Goal: Information Seeking & Learning: Learn about a topic

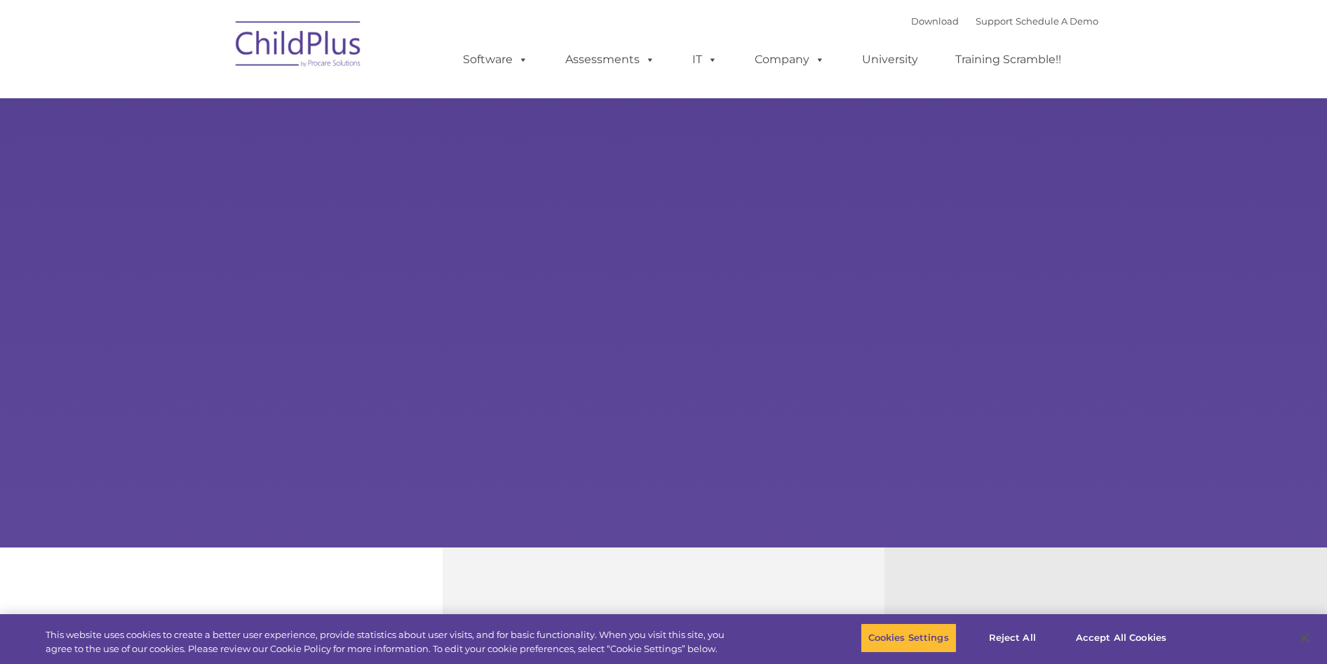
select select "MEDIUM"
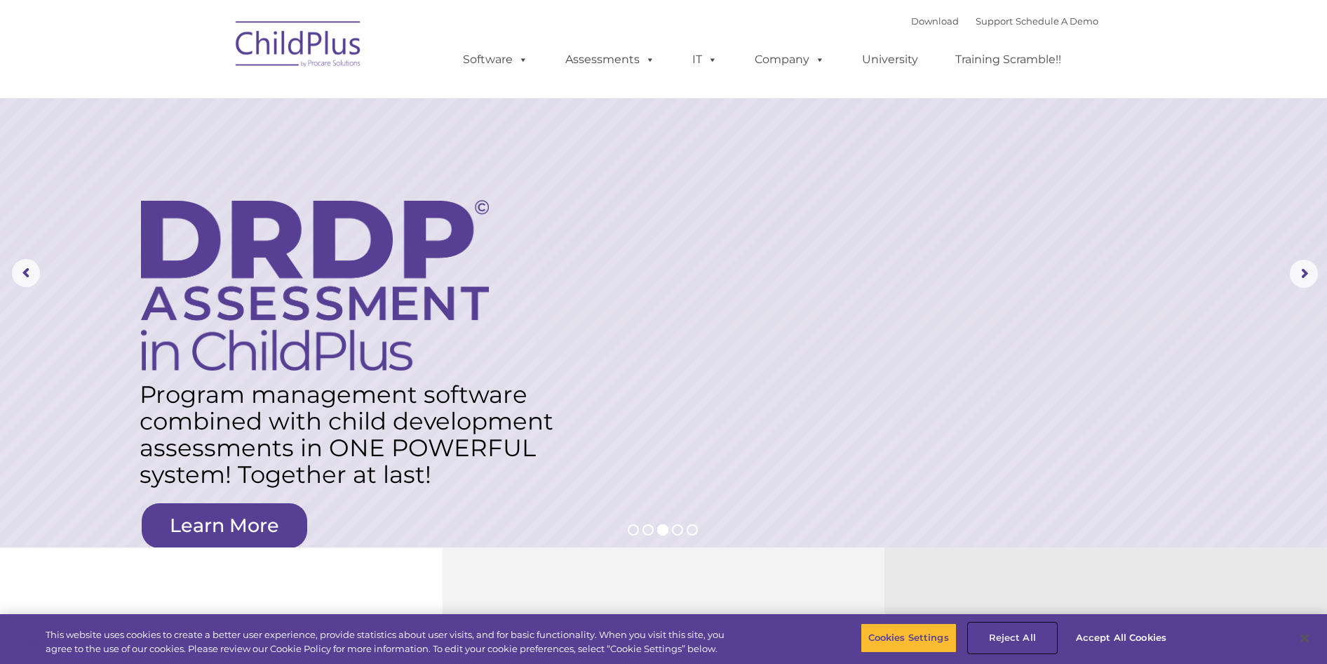
click at [1032, 641] on button "Reject All" at bounding box center [1013, 637] width 88 height 29
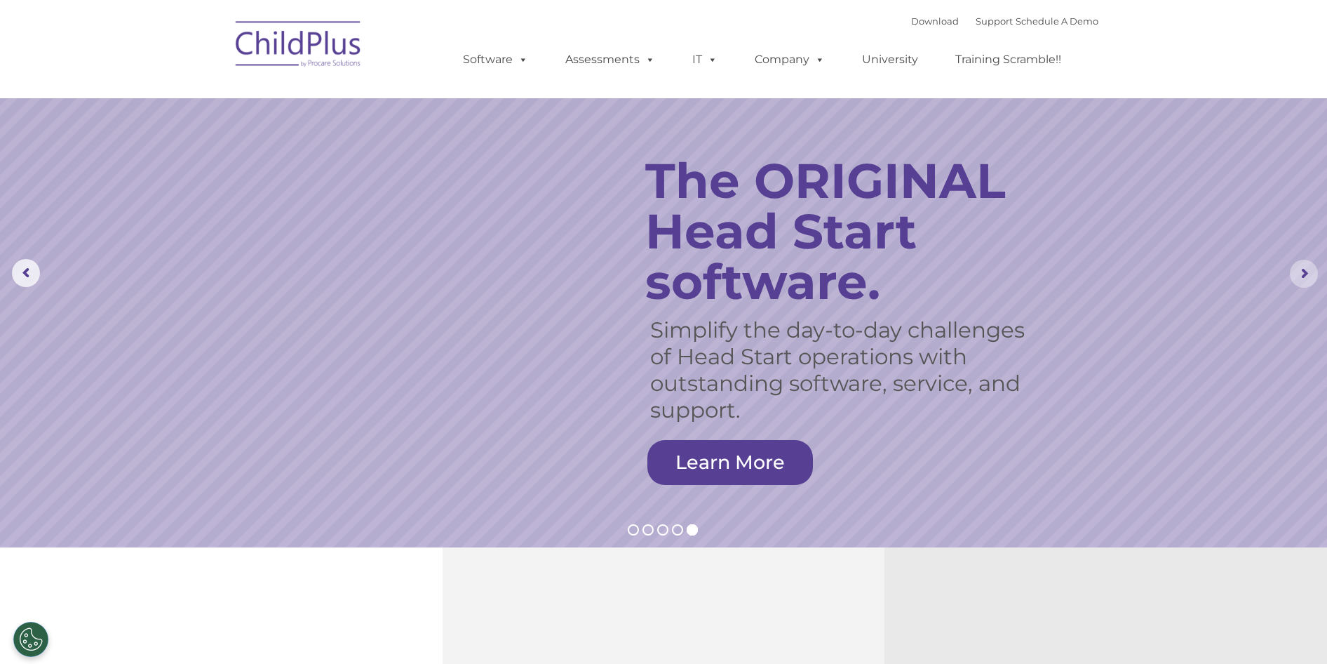
click at [1306, 278] on rs-arrow at bounding box center [1304, 274] width 28 height 28
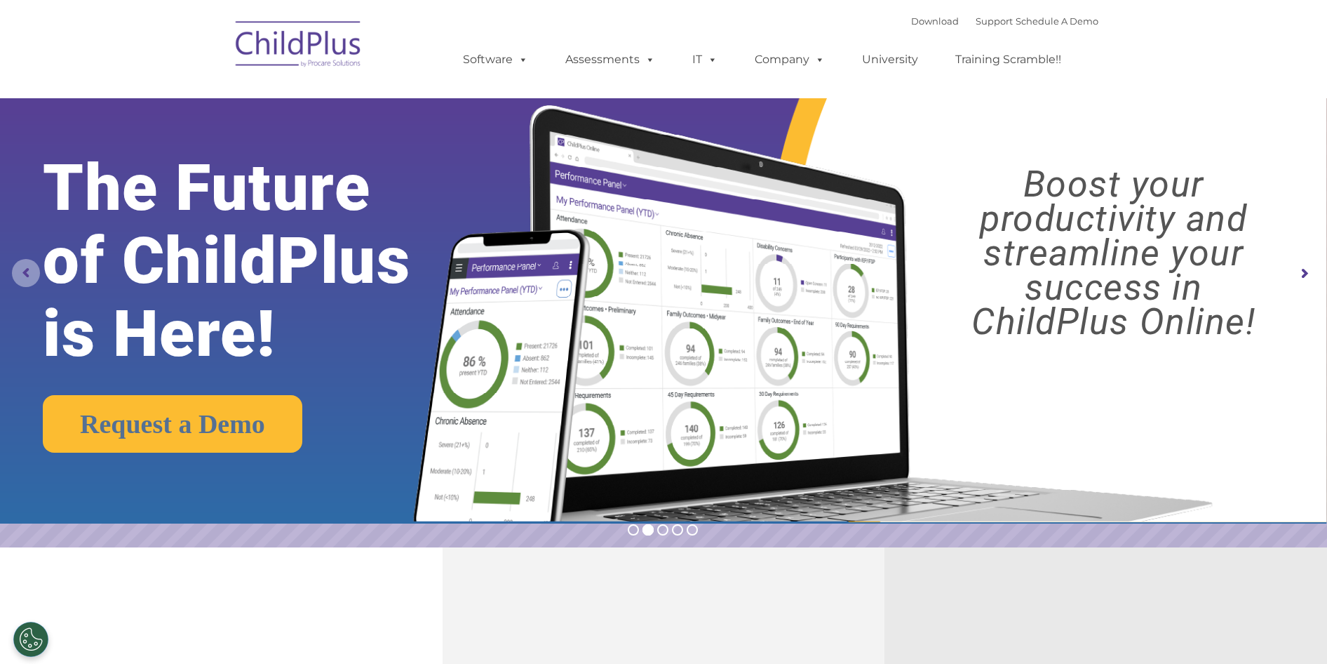
click at [33, 279] on rs-arrow at bounding box center [26, 273] width 28 height 28
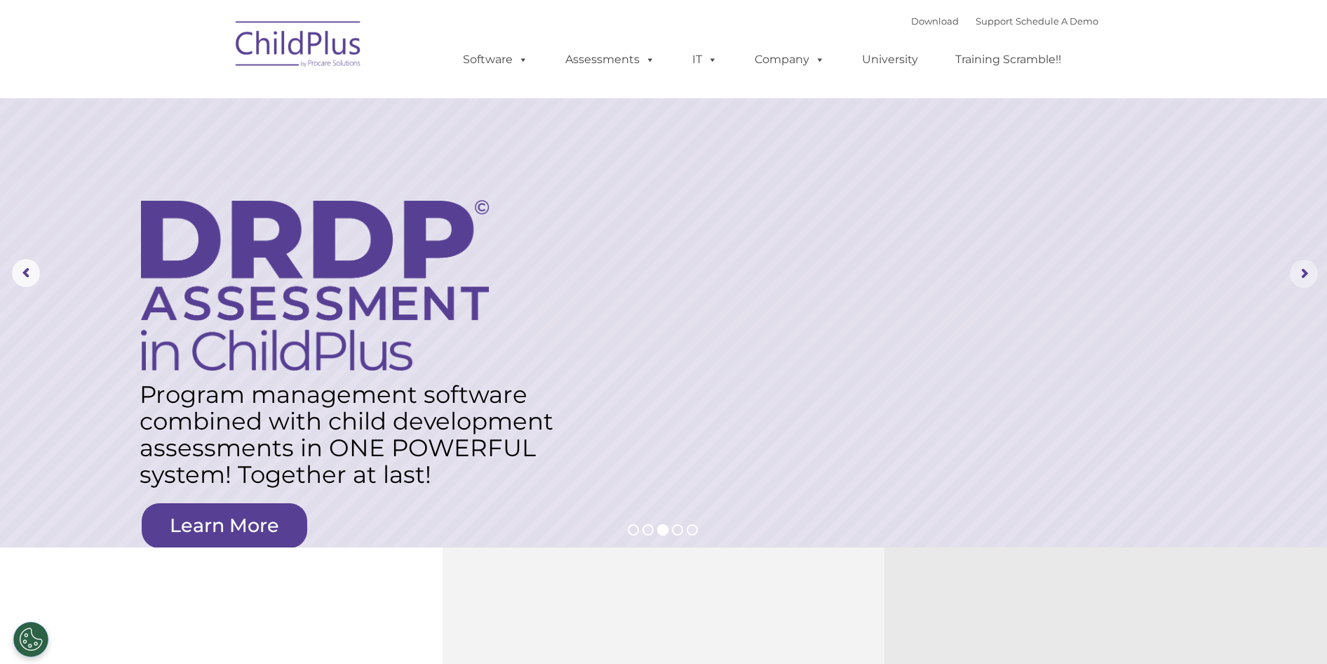
click at [1304, 278] on rs-arrow at bounding box center [1304, 274] width 28 height 28
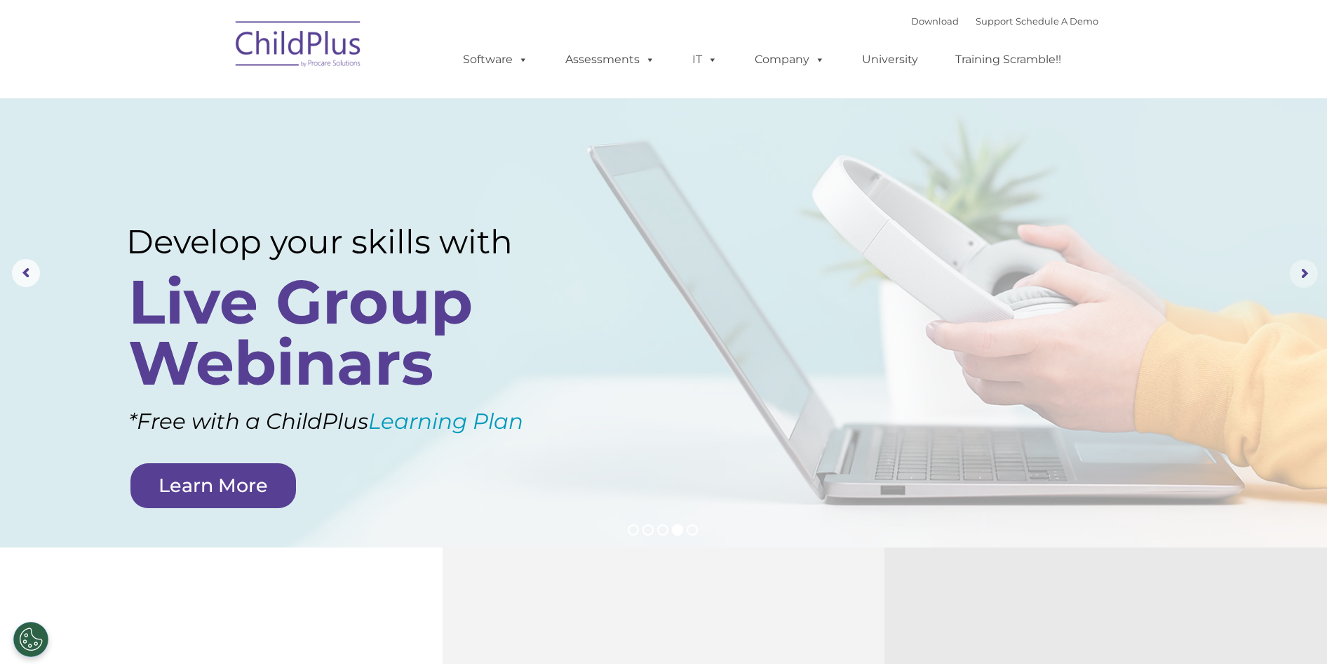
click at [1304, 278] on rs-arrow at bounding box center [1304, 274] width 28 height 28
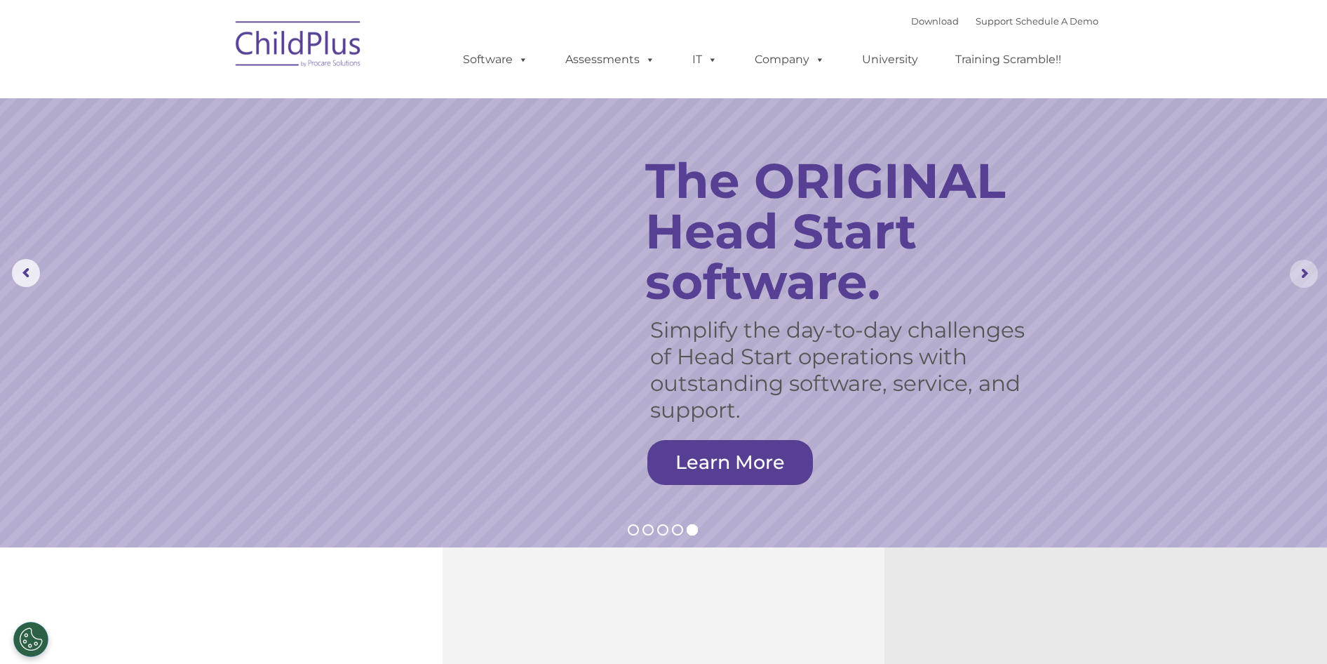
click at [1304, 278] on rs-arrow at bounding box center [1304, 274] width 28 height 28
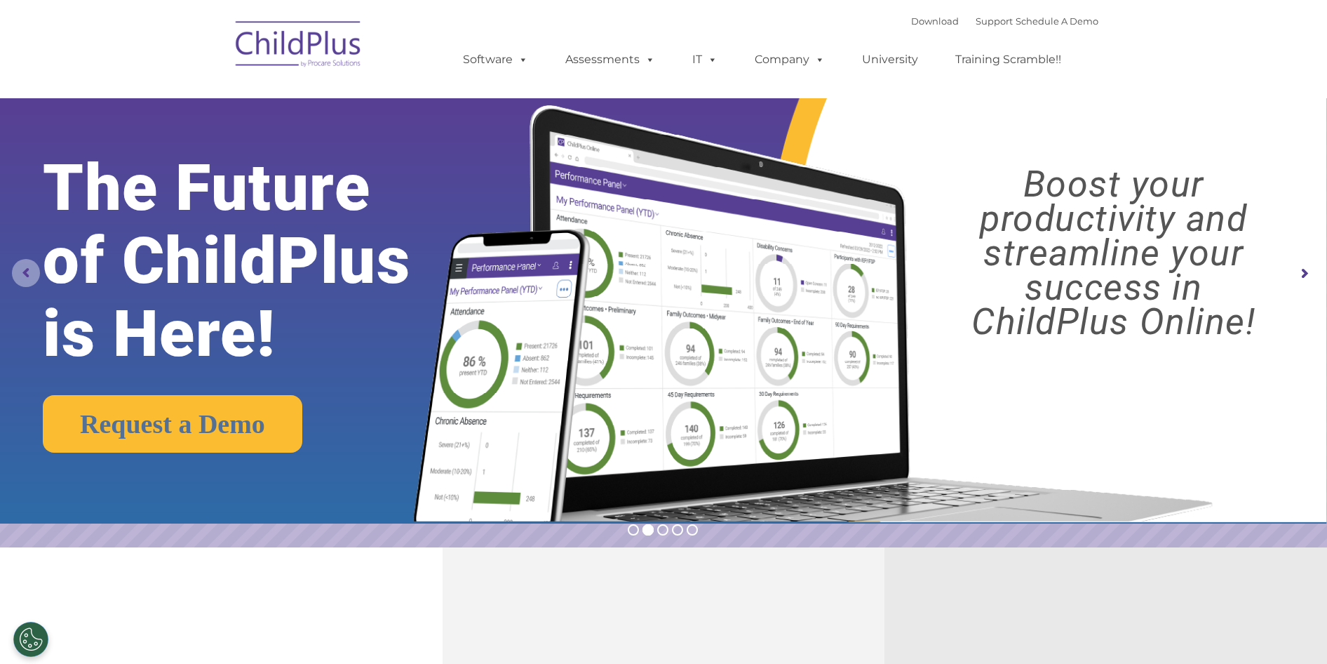
click at [22, 272] on rs-arrow at bounding box center [26, 273] width 28 height 28
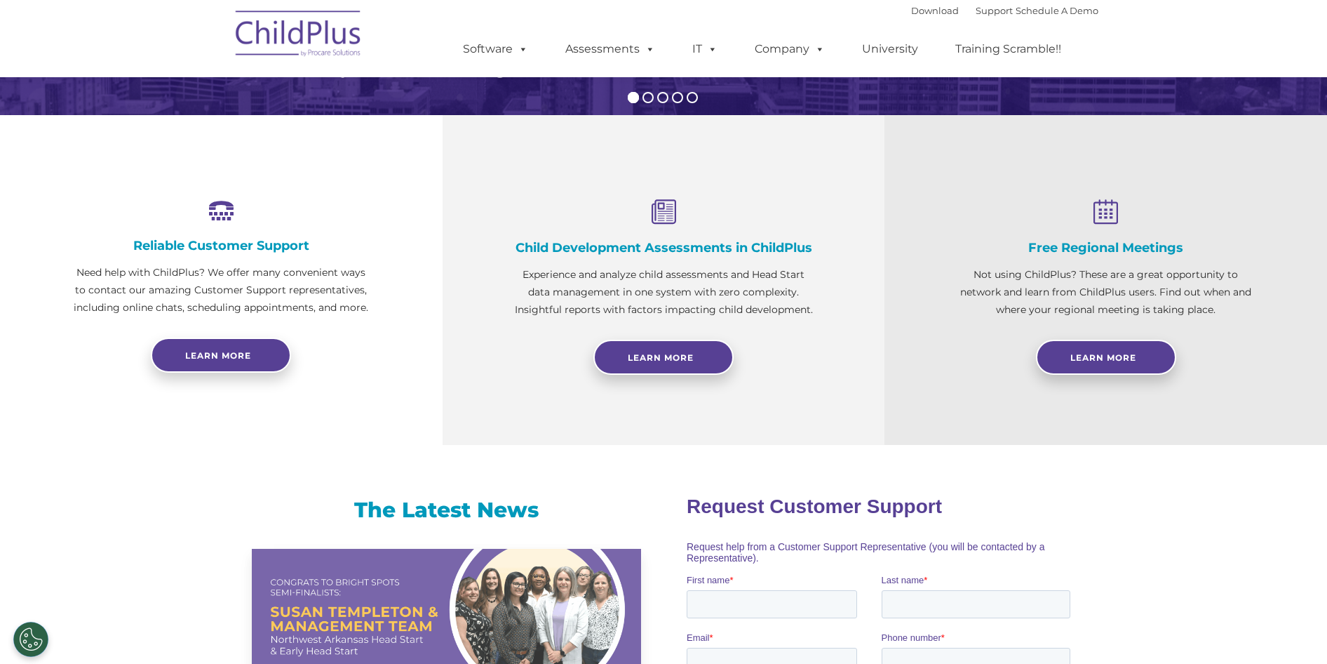
scroll to position [423, 0]
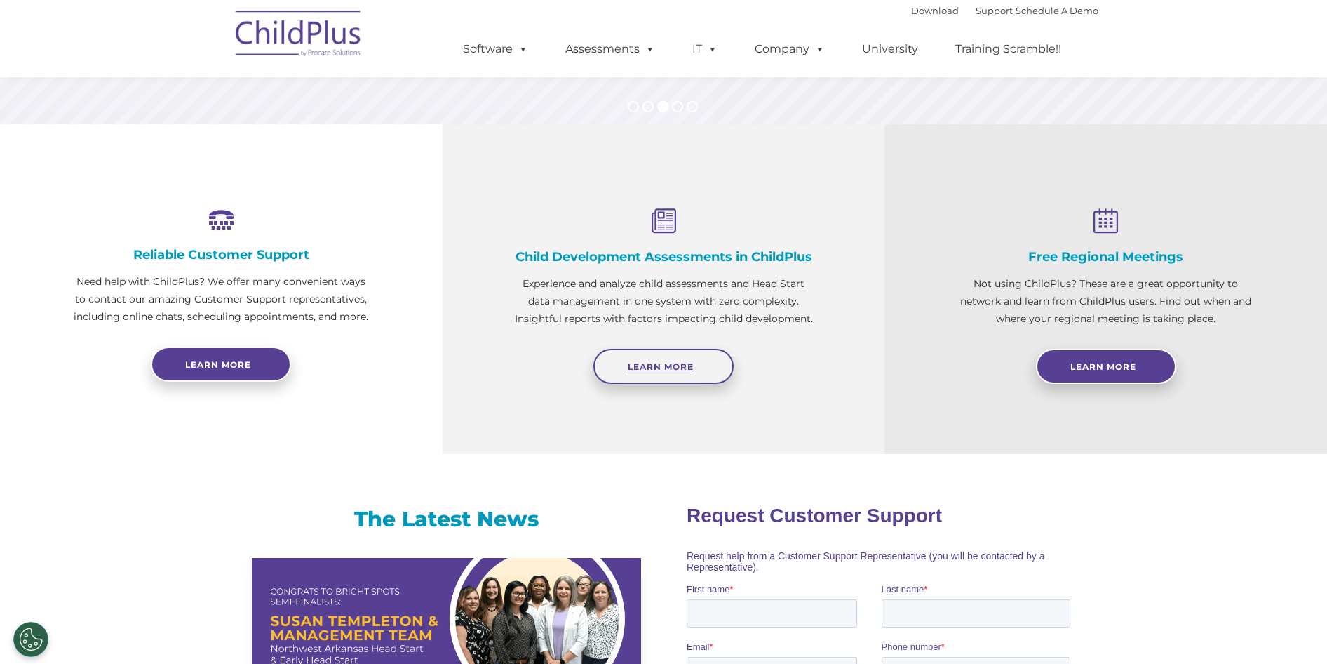
click at [684, 373] on link "Learn More" at bounding box center [664, 366] width 140 height 35
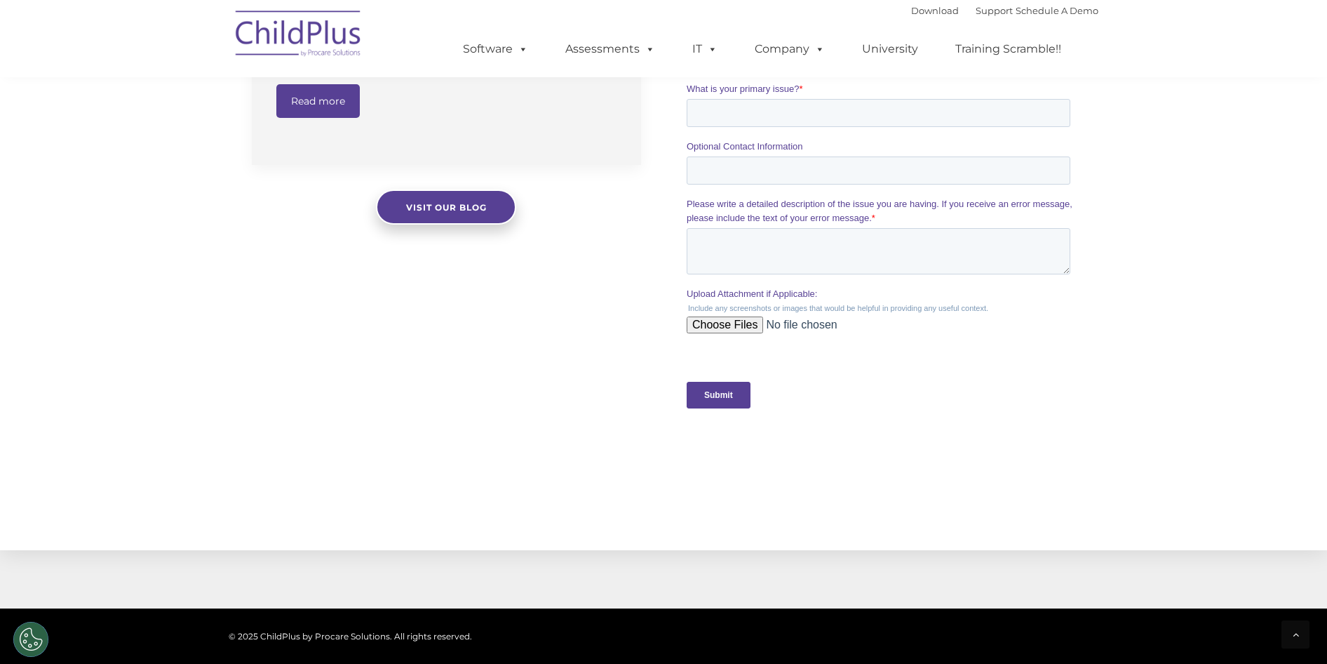
scroll to position [1193, 0]
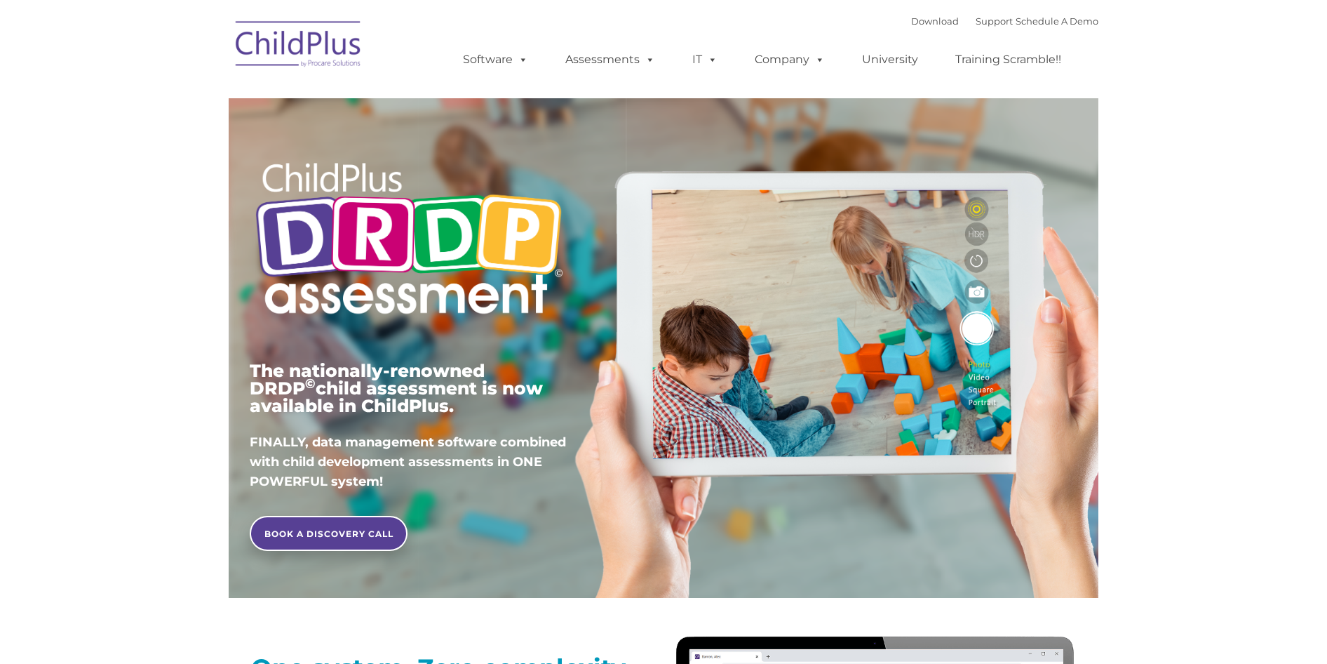
type input ""
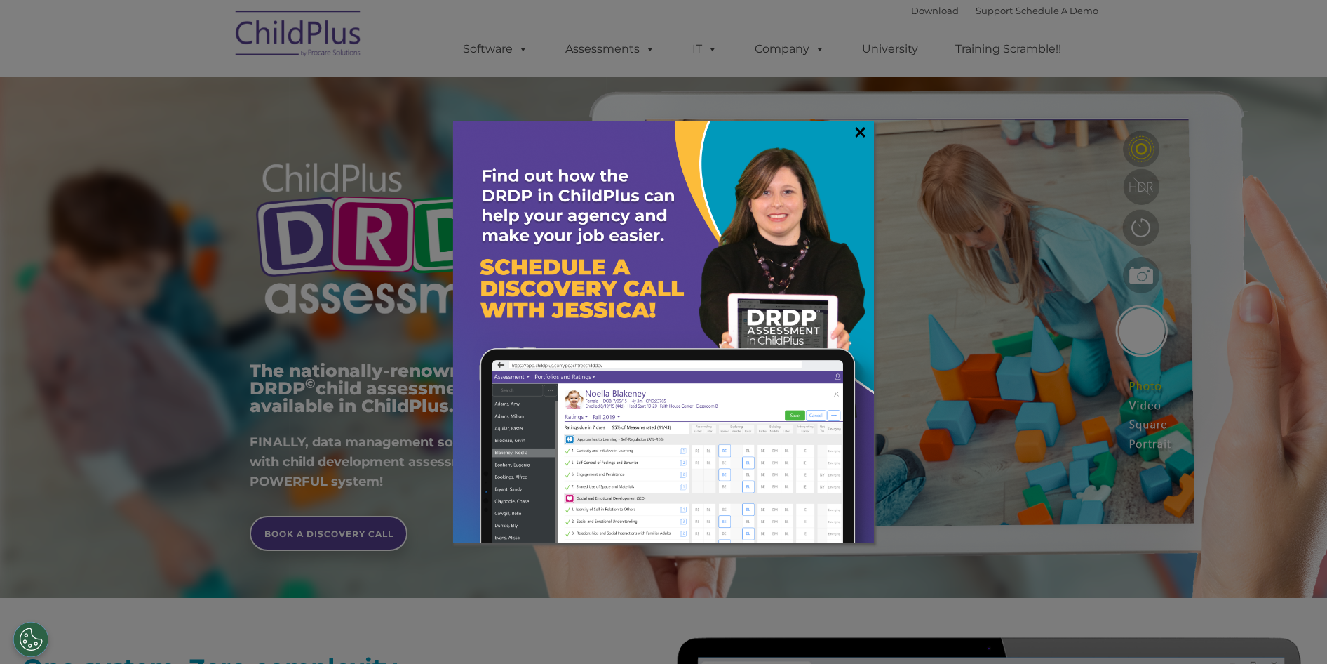
click at [859, 130] on link "×" at bounding box center [860, 132] width 16 height 14
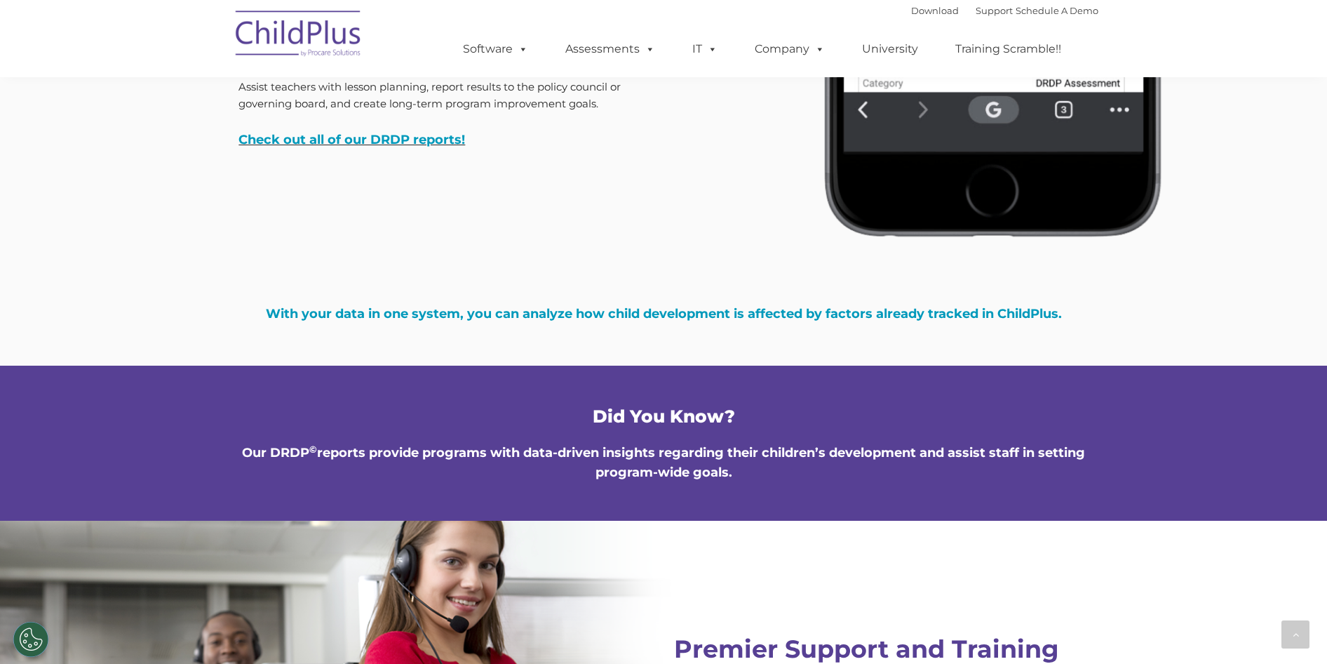
scroll to position [4574, 0]
